Goal: Use online tool/utility: Use online tool/utility

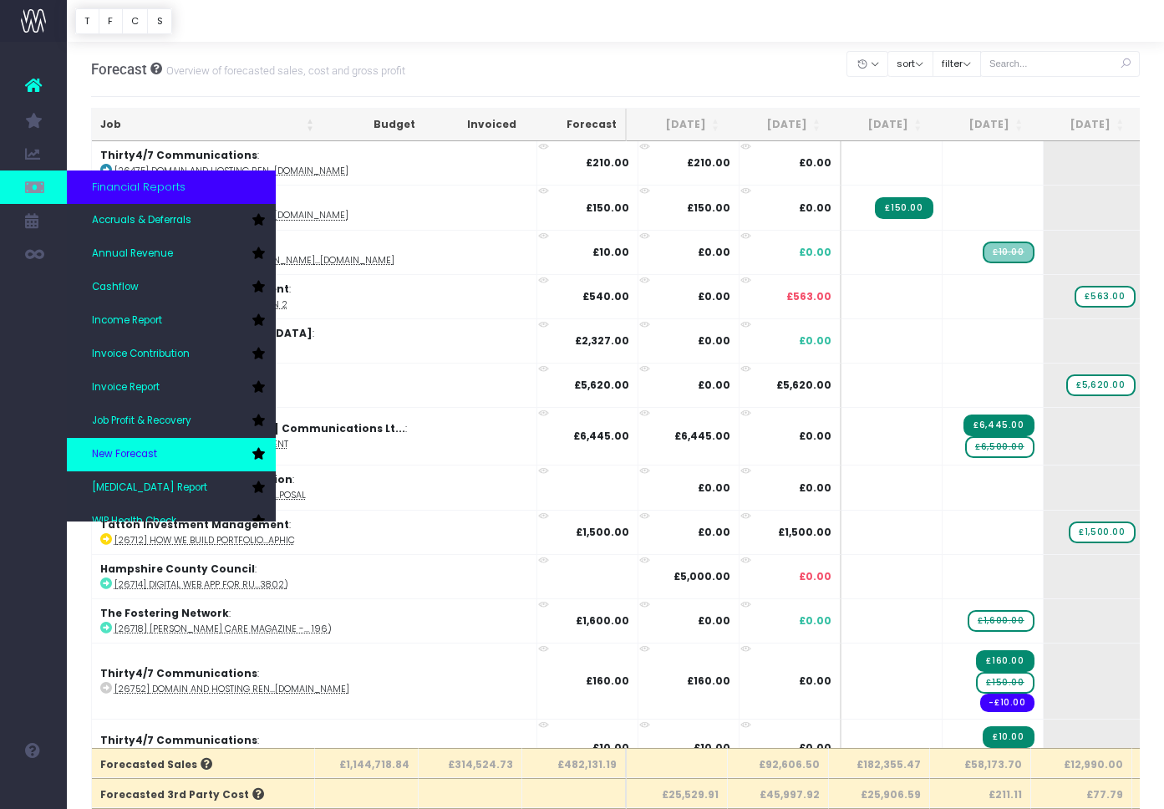
click at [140, 457] on span "New Forecast" at bounding box center [124, 454] width 65 height 15
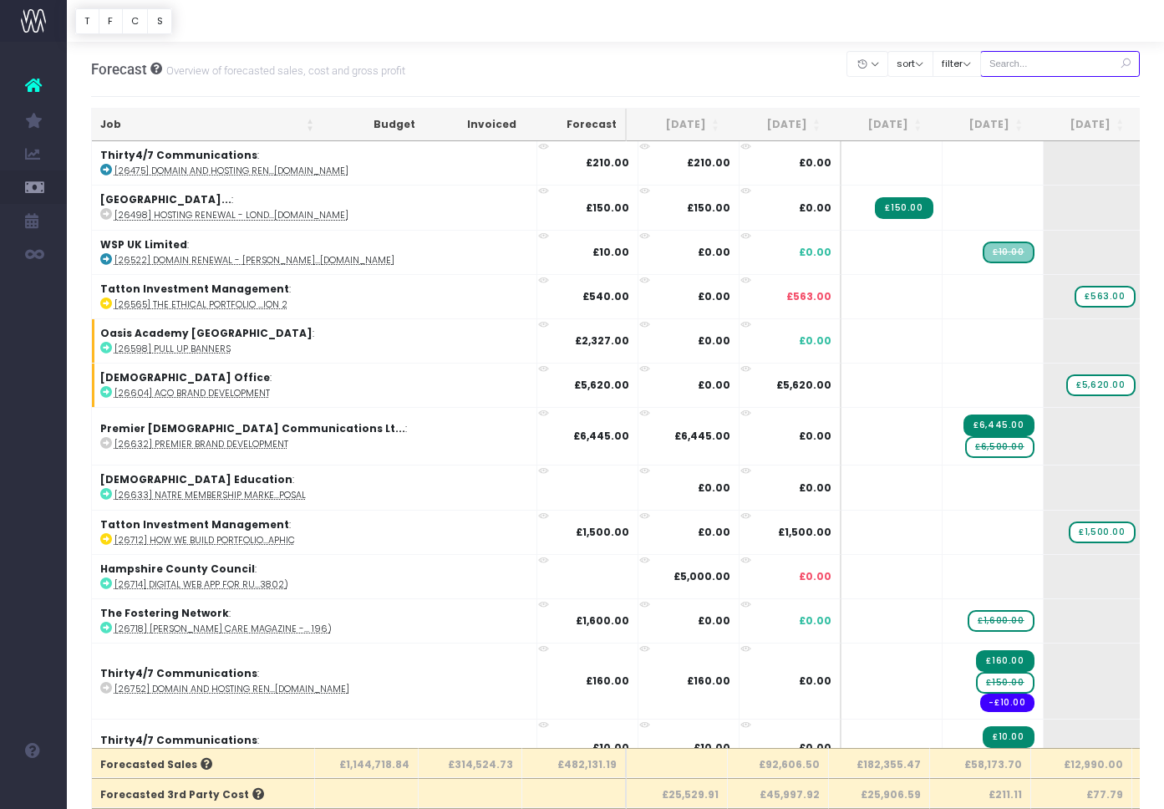
click at [1056, 73] on input "text" at bounding box center [1061, 64] width 161 height 26
paste input "28863"
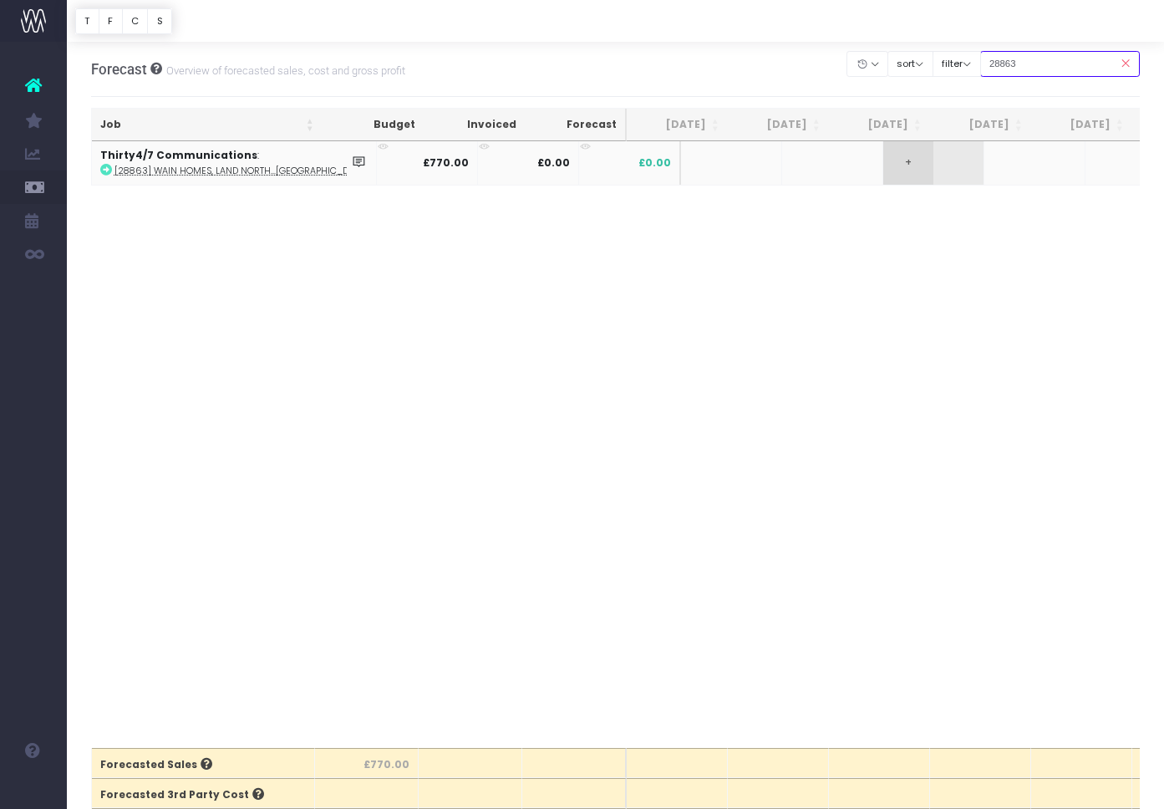
type input "28863"
click at [884, 175] on span "+" at bounding box center [909, 162] width 50 height 43
click at [876, 243] on body "Oh my... this is bad. wayahead wasn't able to load this page. Please contact su…" at bounding box center [582, 404] width 1164 height 809
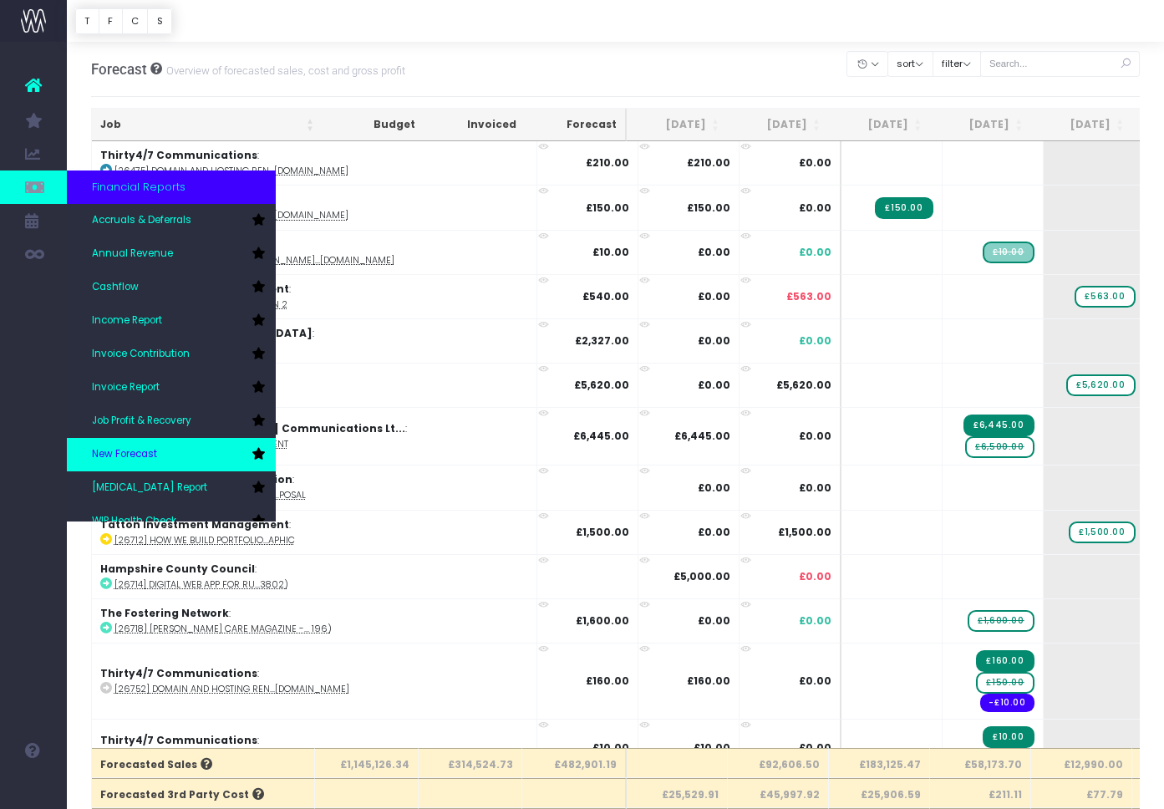
click at [130, 451] on span "New Forecast" at bounding box center [124, 454] width 65 height 15
click at [124, 449] on span "New Forecast" at bounding box center [124, 454] width 65 height 15
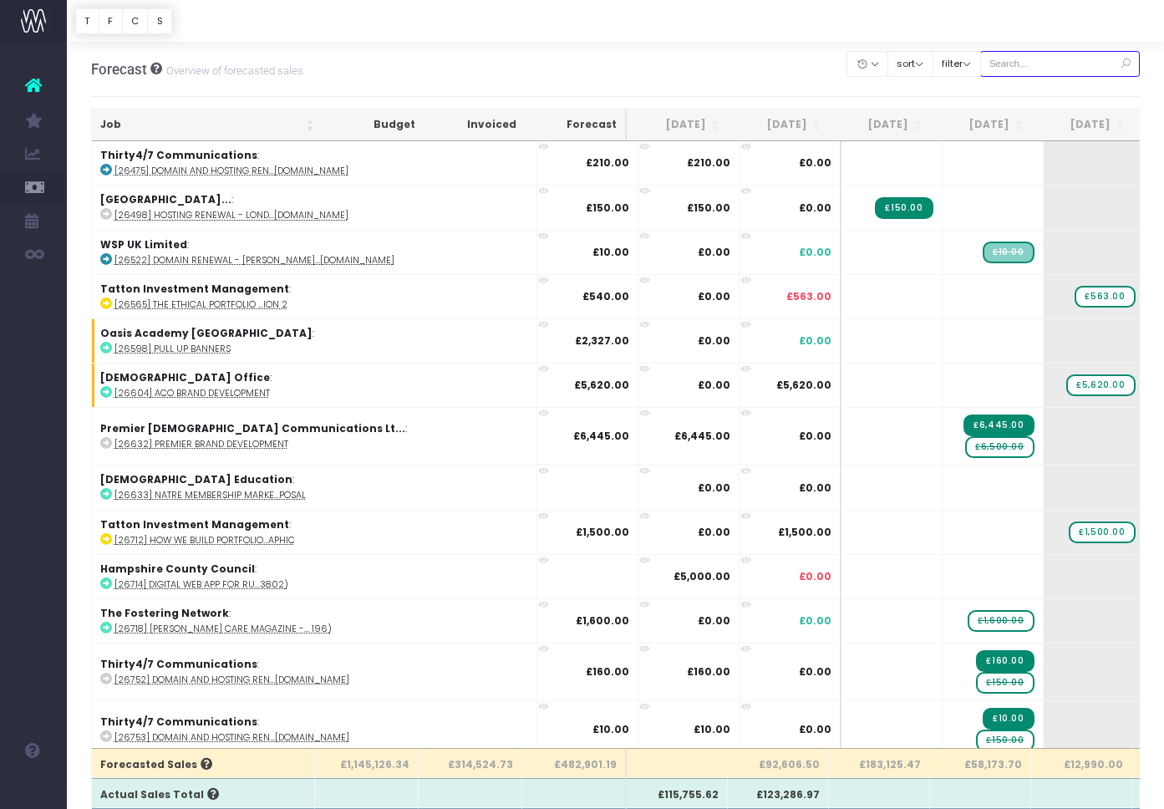
click at [1057, 65] on input "text" at bounding box center [1061, 64] width 161 height 26
